Goal: Information Seeking & Learning: Learn about a topic

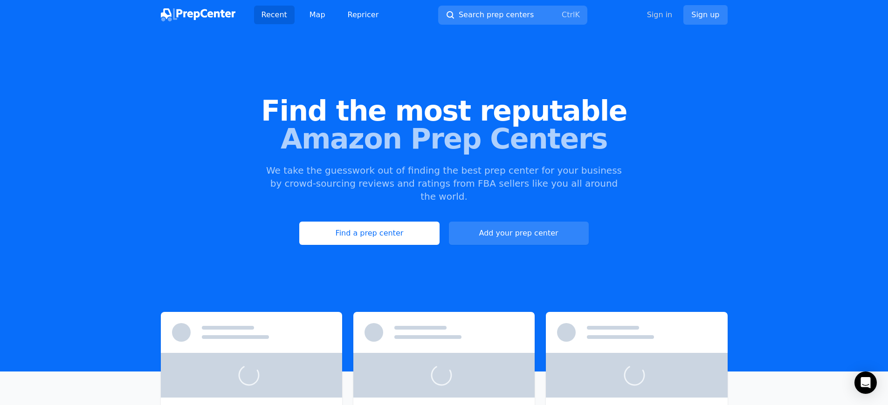
click at [665, 15] on link "Sign in" at bounding box center [660, 14] width 26 height 11
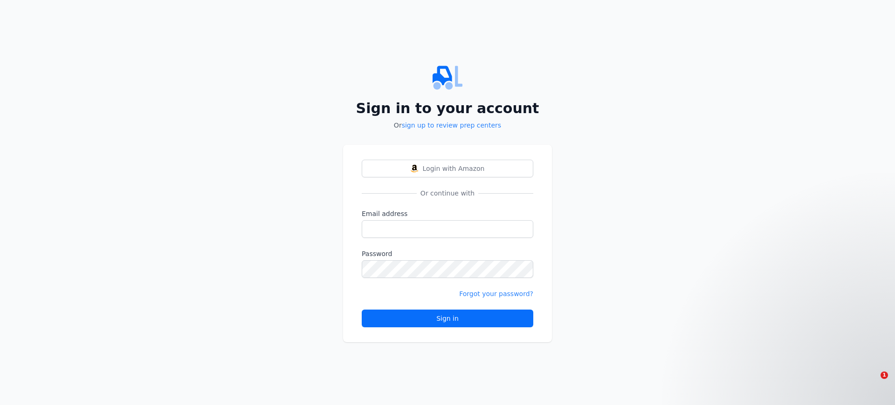
click at [447, 319] on div "Sign in" at bounding box center [448, 318] width 156 height 9
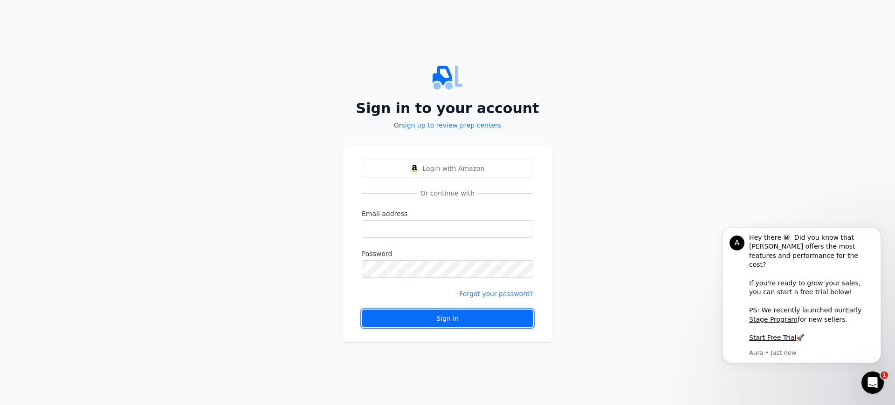
click at [447, 319] on div "Sign in" at bounding box center [448, 318] width 156 height 9
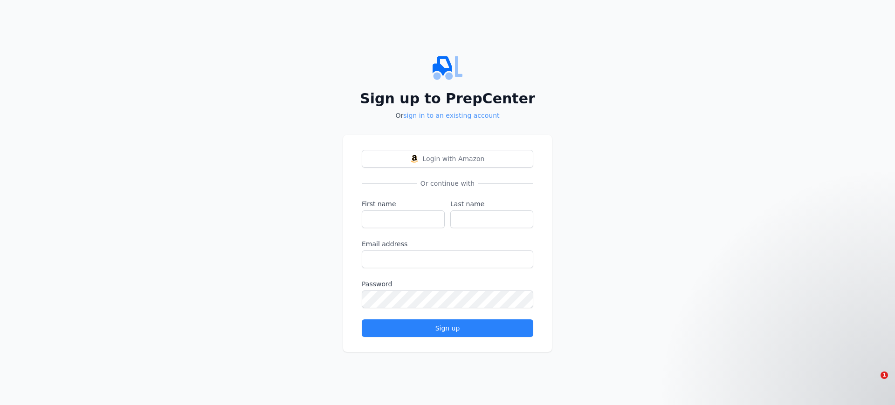
click at [451, 115] on link "sign in to an existing account" at bounding box center [451, 115] width 96 height 7
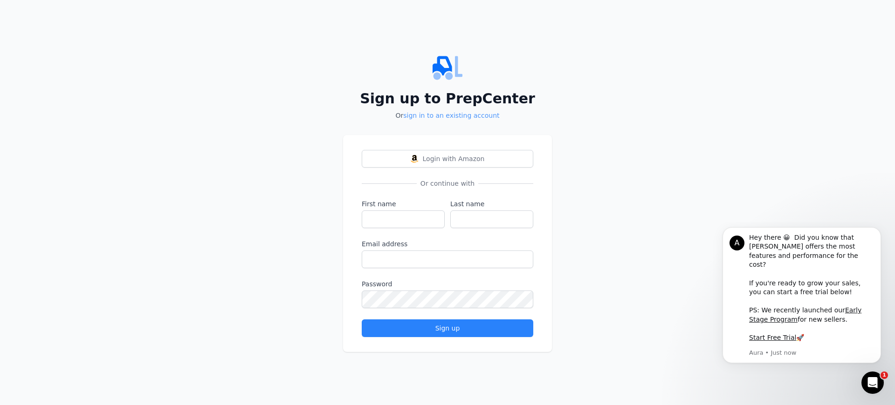
click at [451, 115] on link "sign in to an existing account" at bounding box center [451, 115] width 96 height 7
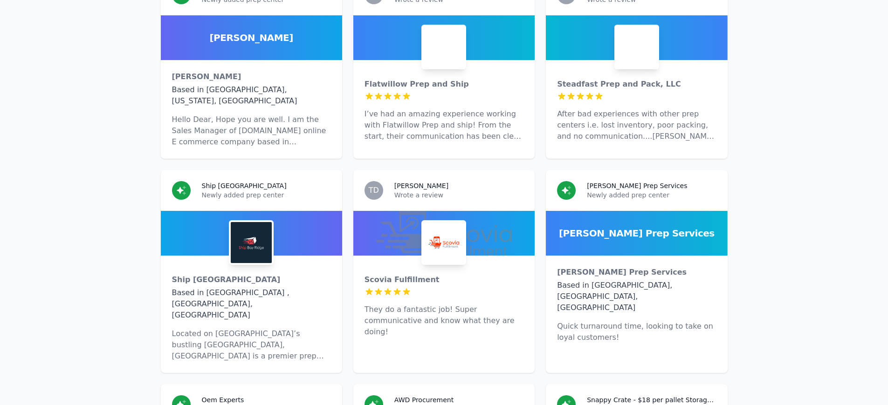
click at [651, 396] on h3 "Snappy Crate - $18 per pallet Storage Fee, FBA, FBM, WMS Integration with Amazo…" at bounding box center [651, 400] width 129 height 9
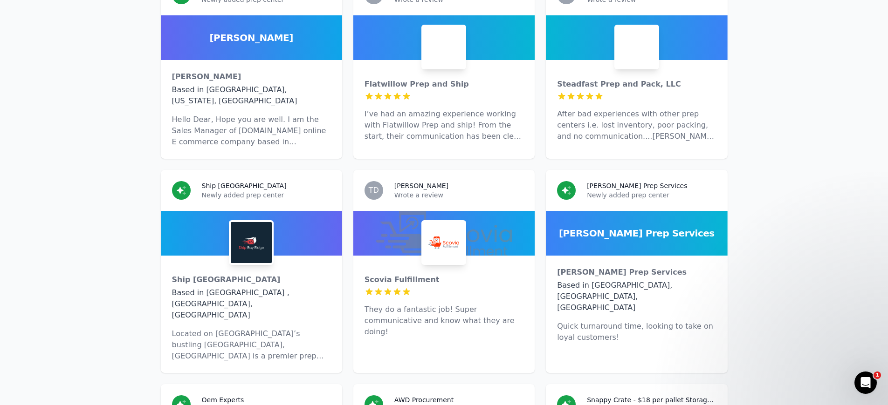
scroll to position [0, 0]
